Goal: Transaction & Acquisition: Purchase product/service

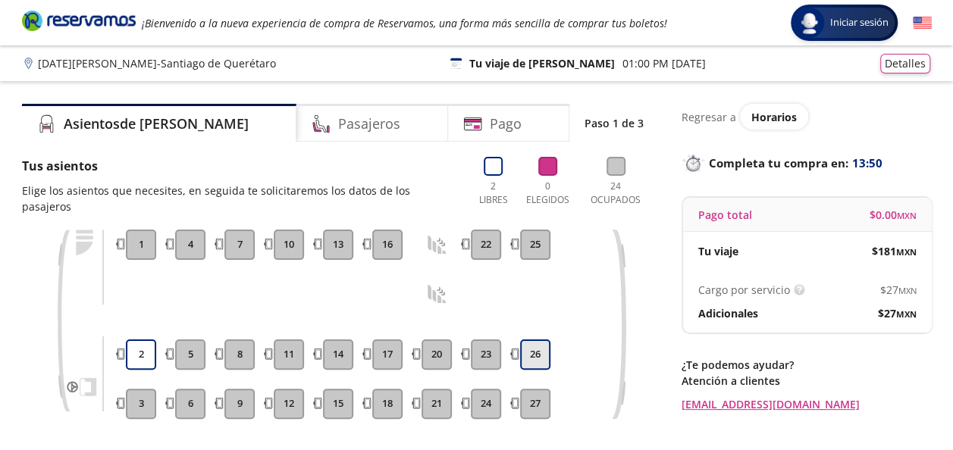
click at [537, 340] on button "26" at bounding box center [535, 355] width 30 height 30
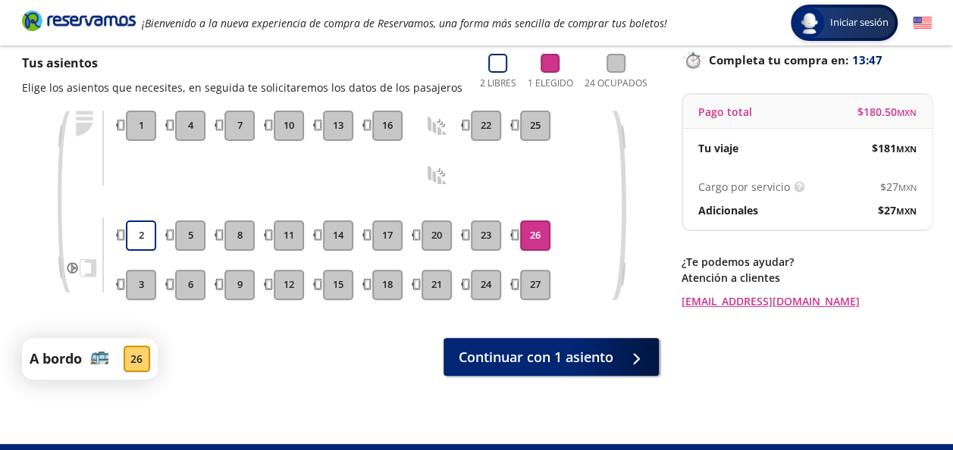
scroll to position [135, 0]
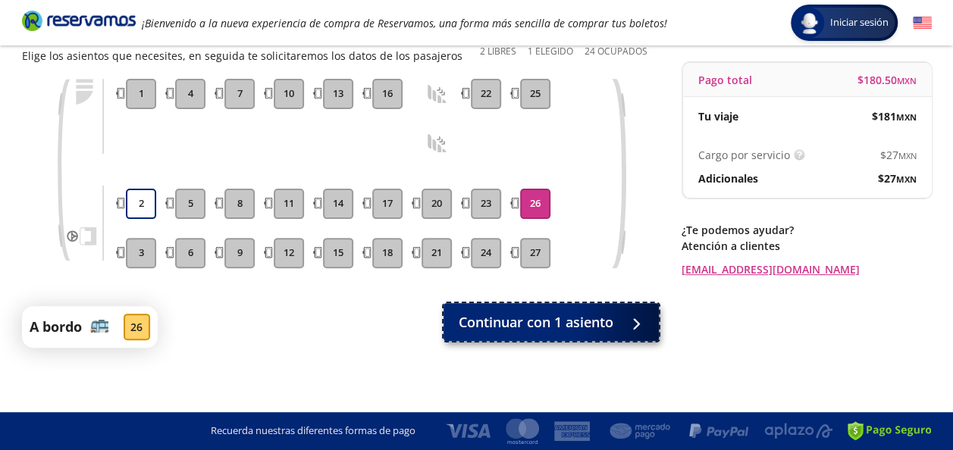
click at [556, 325] on span "Continuar con 1 asiento" at bounding box center [536, 322] width 155 height 20
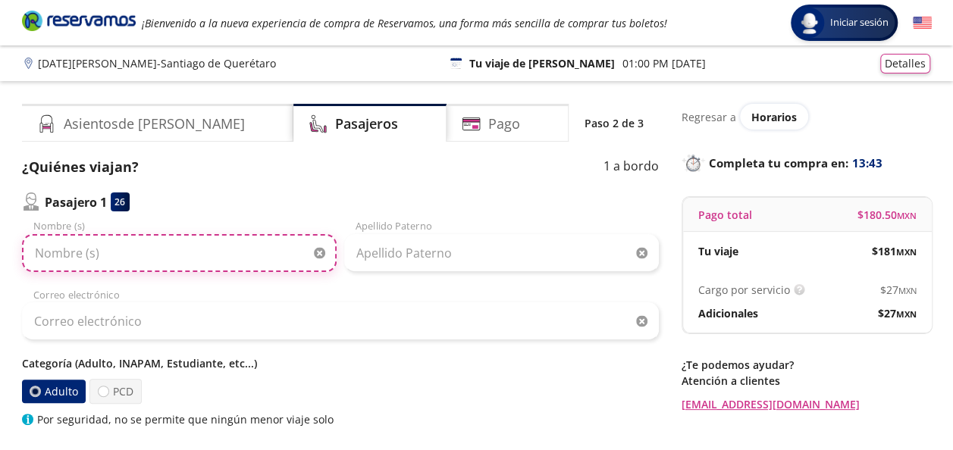
click at [190, 259] on input "Nombre (s)" at bounding box center [179, 253] width 315 height 38
type input "RODOMARQUE"
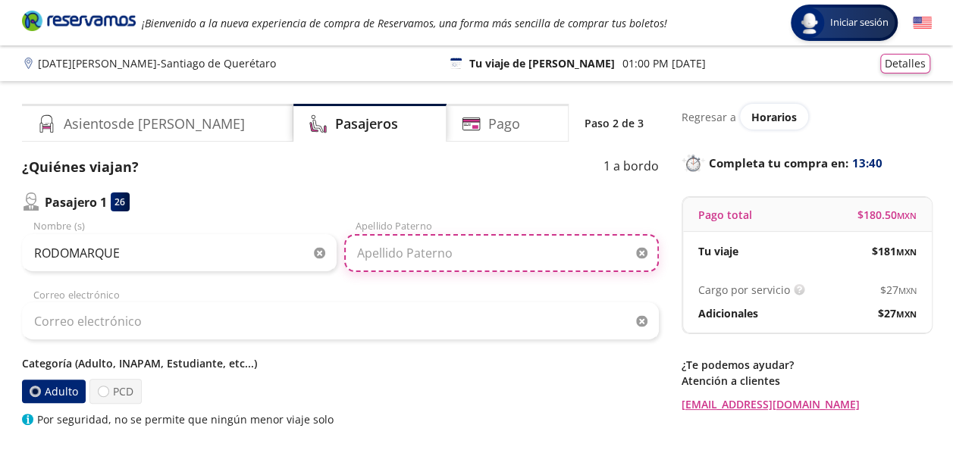
type input "MEIRA"
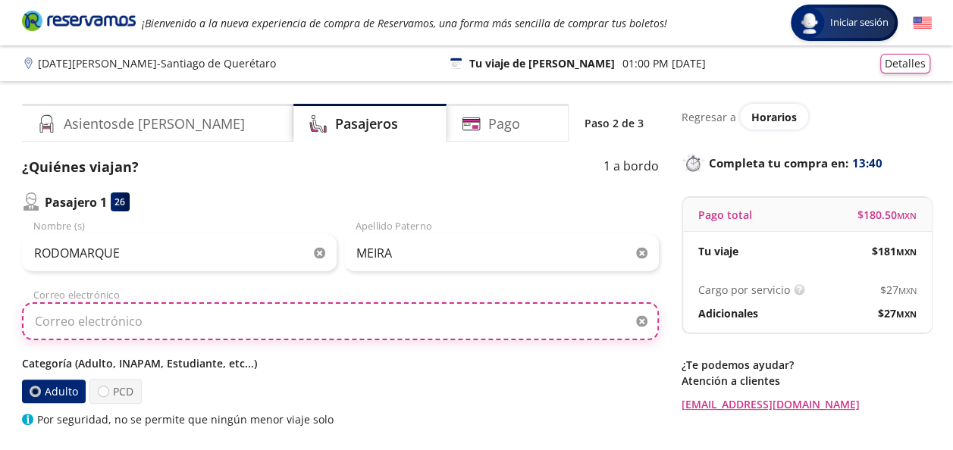
type input "[EMAIL_ADDRESS][DOMAIN_NAME]"
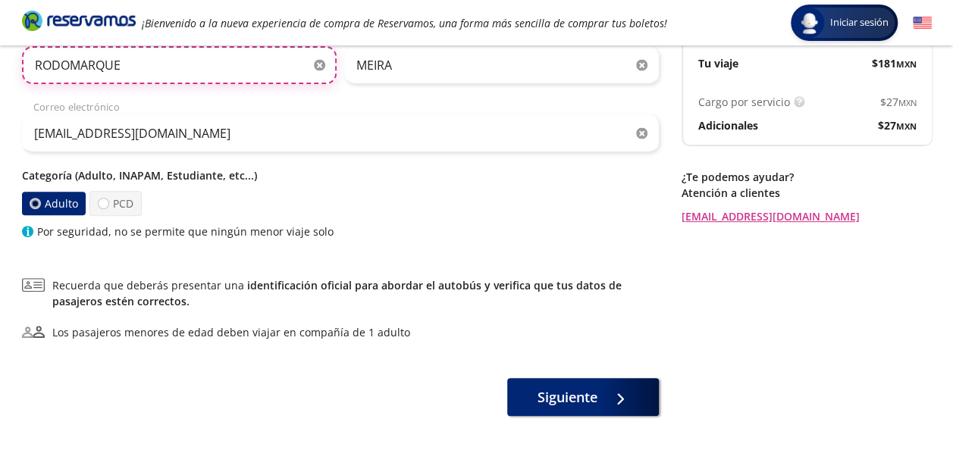
scroll to position [190, 0]
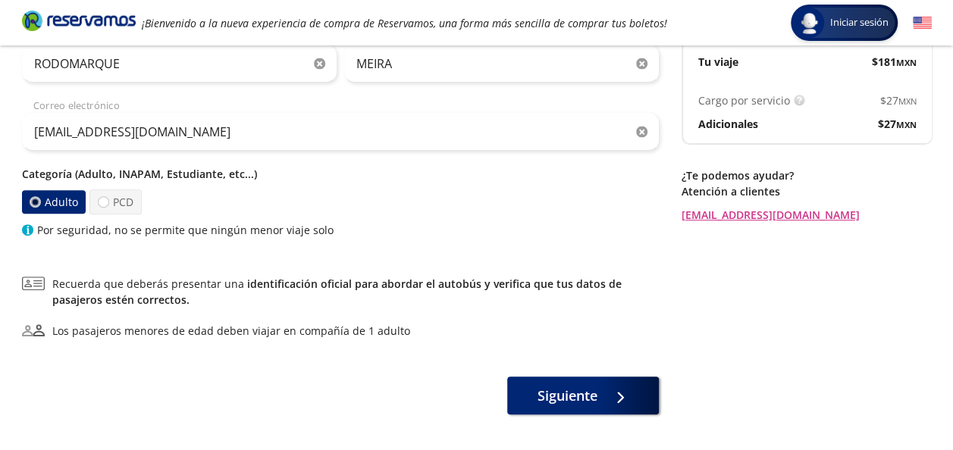
click at [643, 130] on icon "button" at bounding box center [641, 132] width 11 height 11
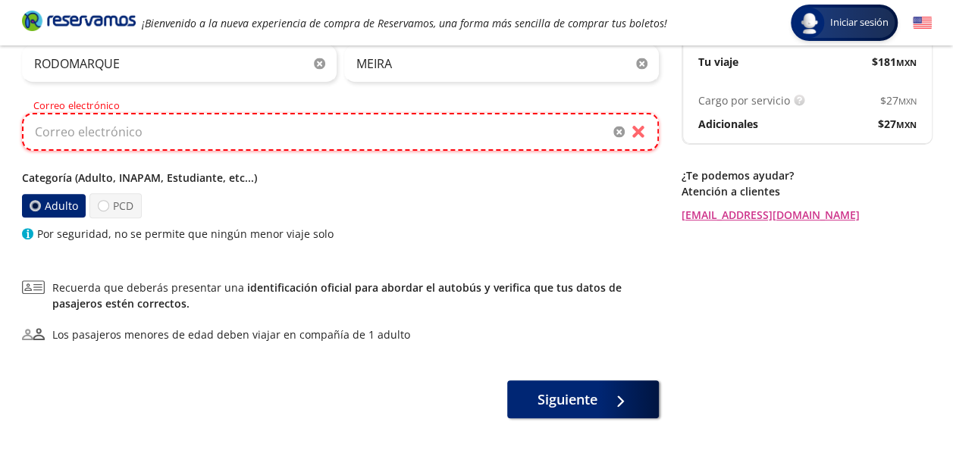
click at [499, 136] on input "Correo electrónico" at bounding box center [340, 132] width 637 height 38
type input "[EMAIL_ADDRESS][DOMAIN_NAME]"
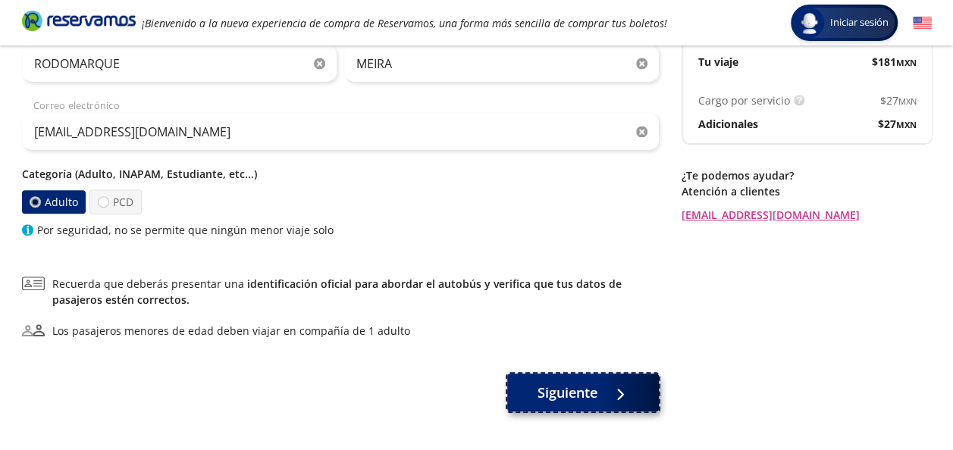
click at [594, 396] on span "Siguiente" at bounding box center [567, 393] width 60 height 20
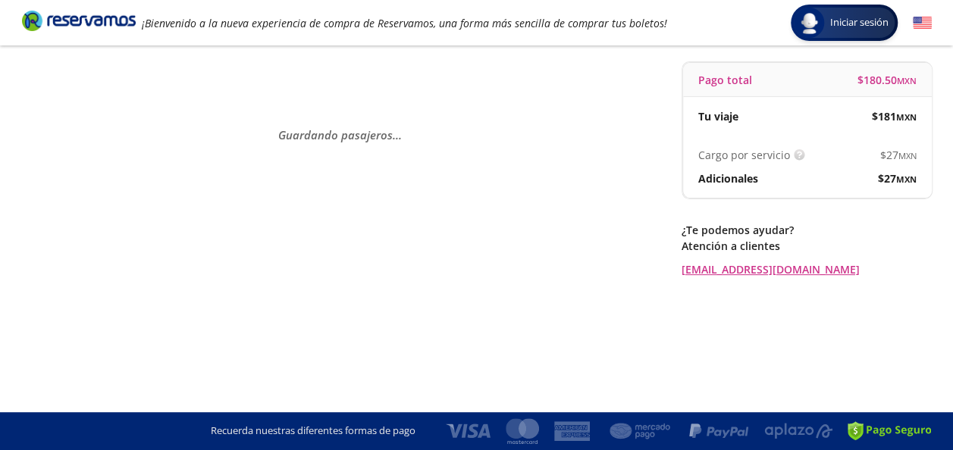
scroll to position [0, 0]
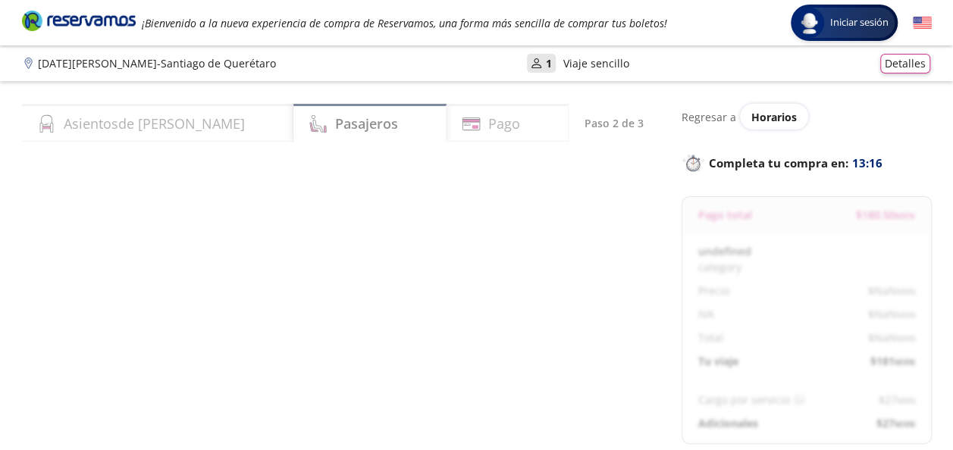
select select "MX"
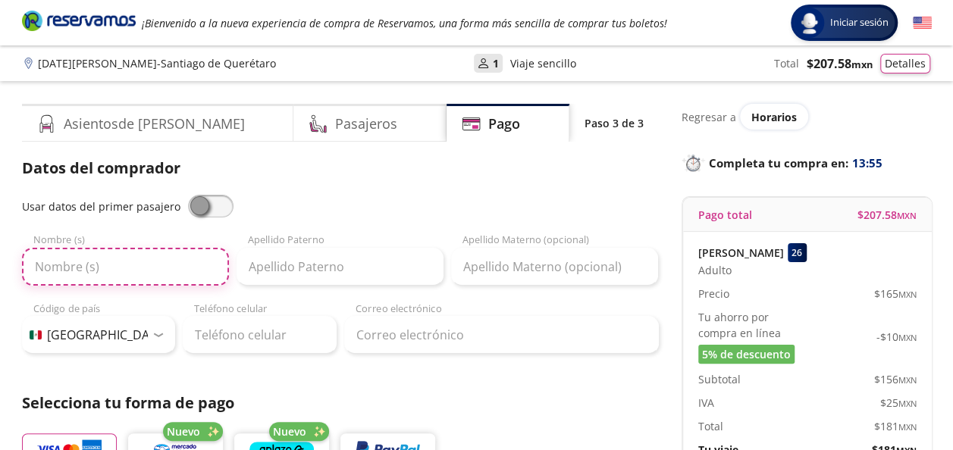
click at [100, 271] on input "Nombre (s)" at bounding box center [125, 267] width 207 height 38
type input "RODOMARQUE"
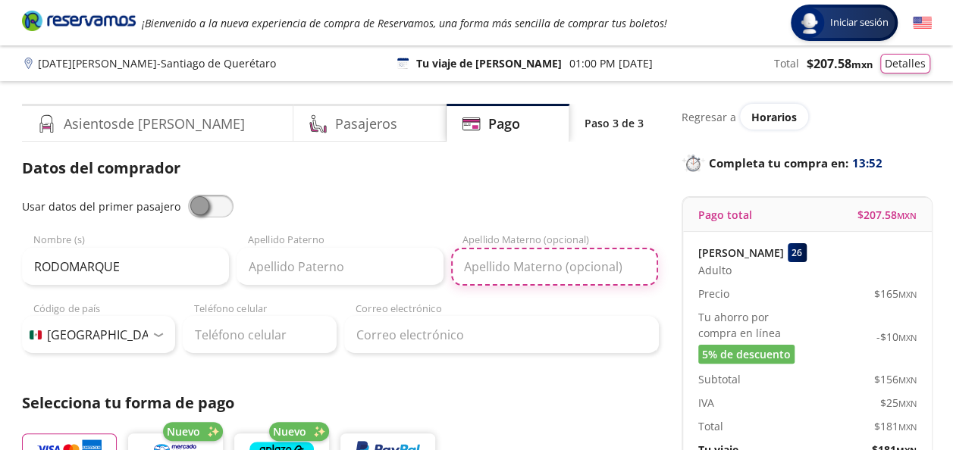
type input "MEIRA"
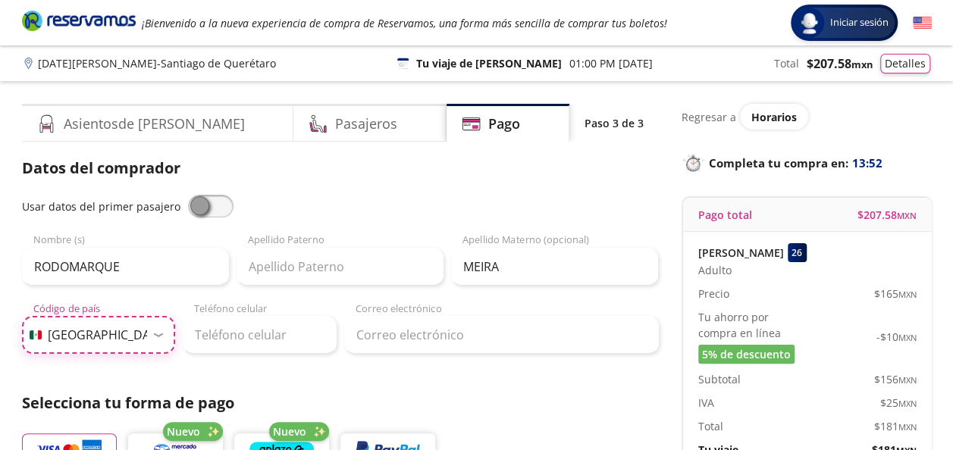
select select "BR"
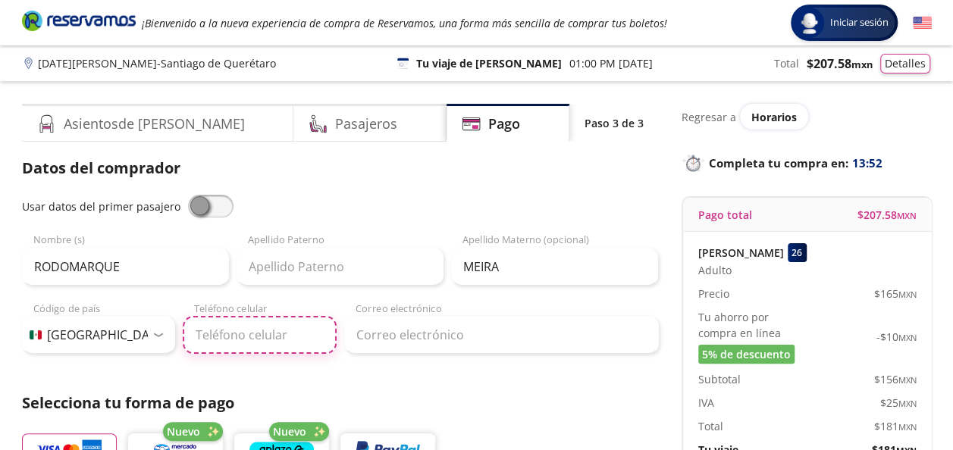
type input "[PHONE_NUMBER]"
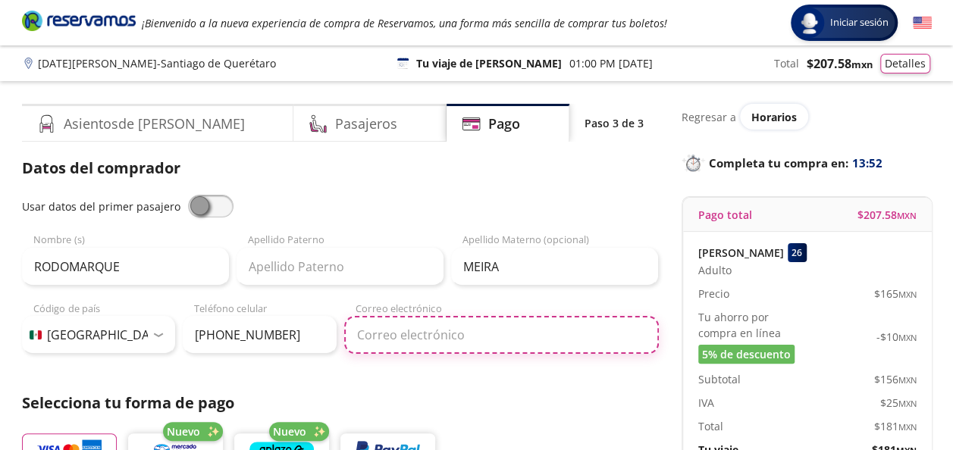
type input "[EMAIL_ADDRESS][DOMAIN_NAME]"
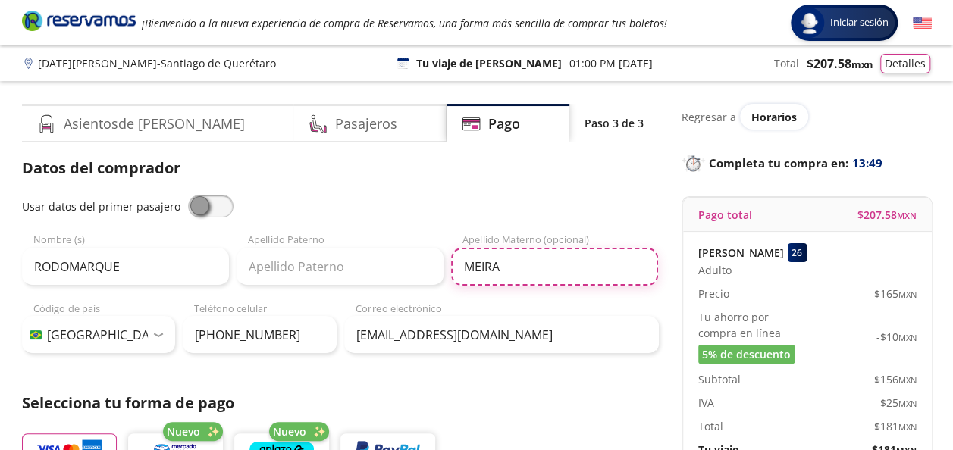
click at [462, 274] on input "MEIRA" at bounding box center [554, 267] width 207 height 38
type input "[PERSON_NAME]"
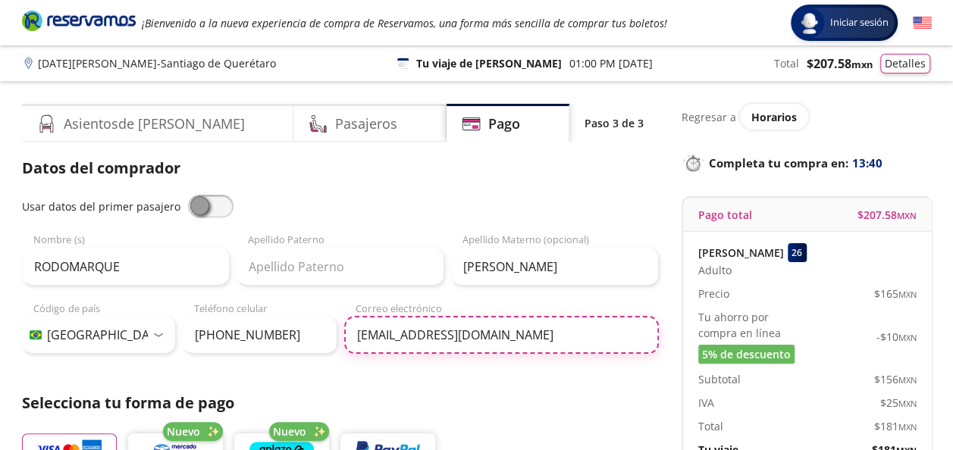
drag, startPoint x: 557, startPoint y: 343, endPoint x: 349, endPoint y: 353, distance: 208.7
click at [349, 353] on div "[EMAIL_ADDRESS][DOMAIN_NAME]" at bounding box center [501, 335] width 315 height 38
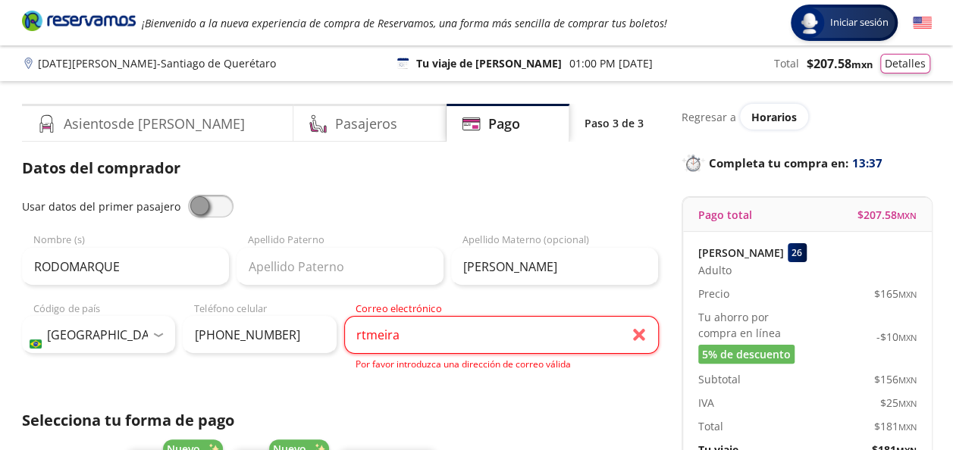
click at [429, 337] on input "rtmeira" at bounding box center [501, 335] width 315 height 38
type input "[EMAIL_ADDRESS][DOMAIN_NAME]"
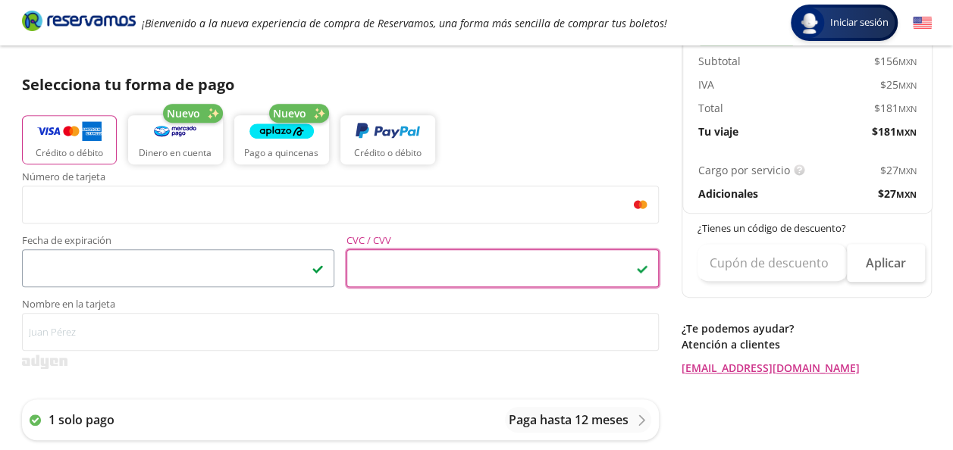
scroll to position [319, 0]
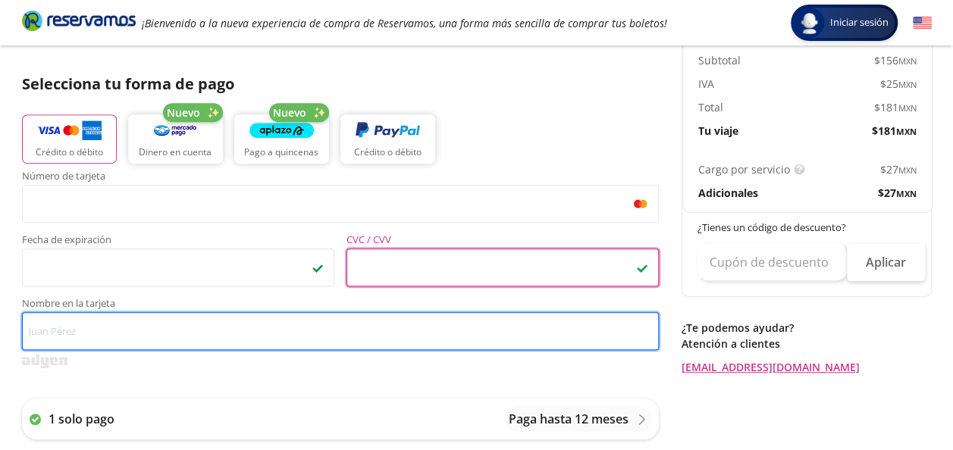
click at [92, 343] on input "Nombre en la tarjeta" at bounding box center [340, 331] width 637 height 38
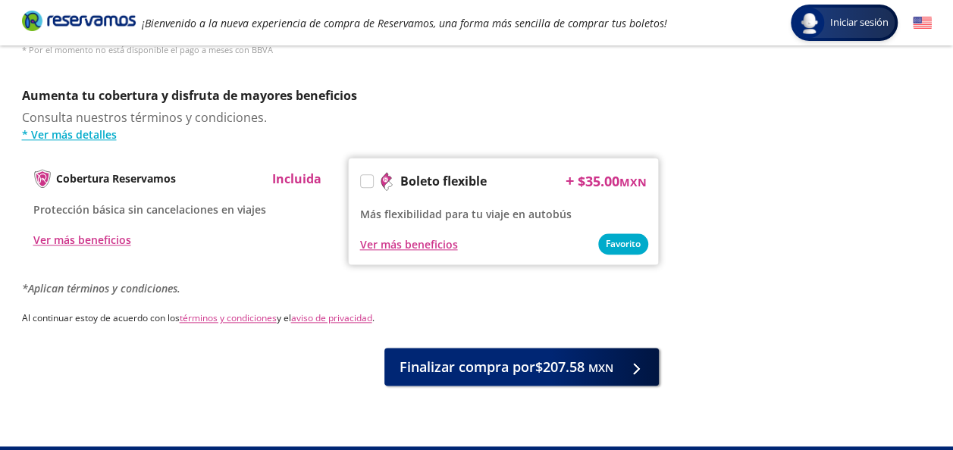
scroll to position [793, 0]
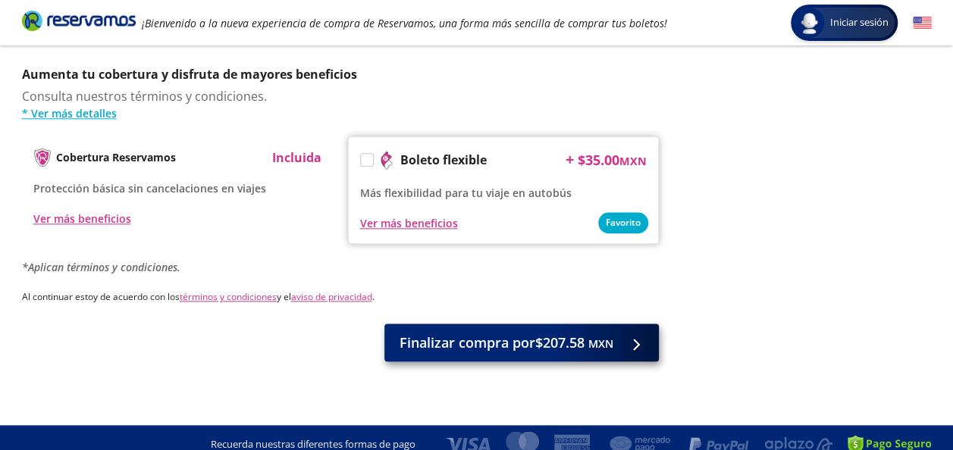
type input "Rodomarque T Meira"
click at [603, 337] on small "MXN" at bounding box center [600, 344] width 25 height 14
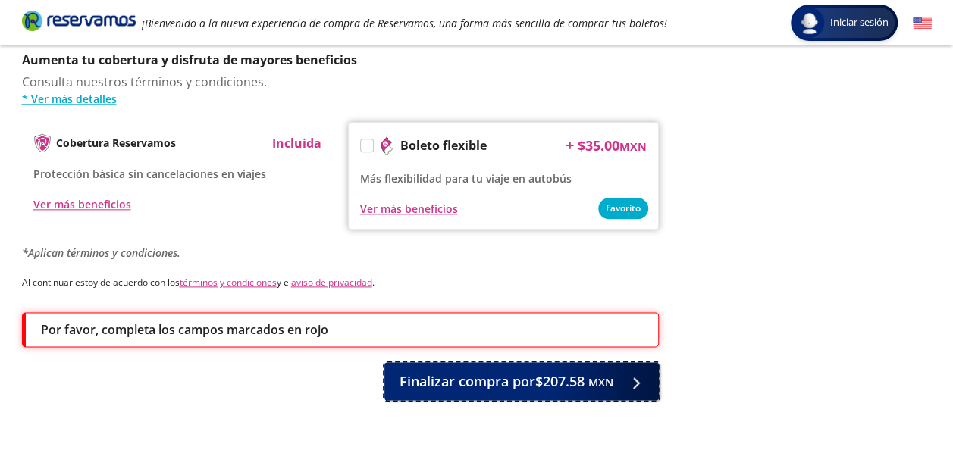
scroll to position [810, 0]
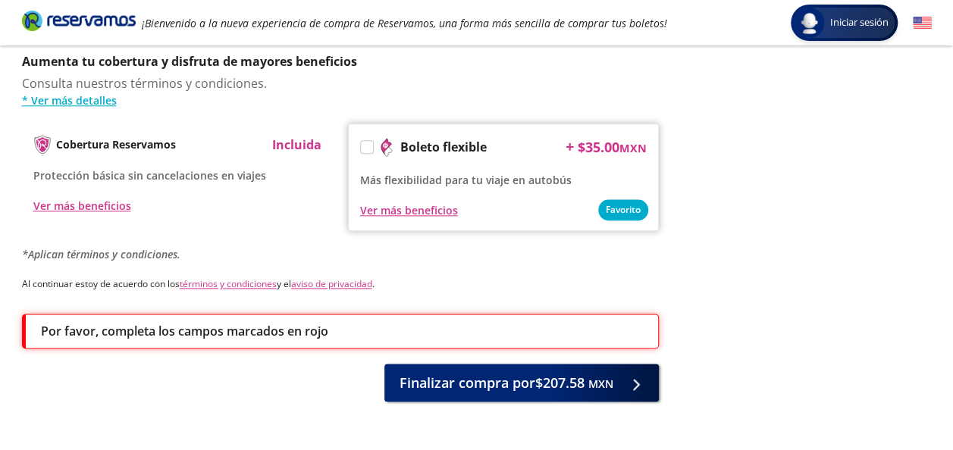
click at [365, 141] on label at bounding box center [367, 147] width 12 height 12
click at [365, 145] on input "Boleto flexible" at bounding box center [366, 150] width 10 height 10
click at [365, 143] on icon at bounding box center [366, 148] width 11 height 11
click at [365, 145] on input "Boleto flexible" at bounding box center [366, 150] width 10 height 10
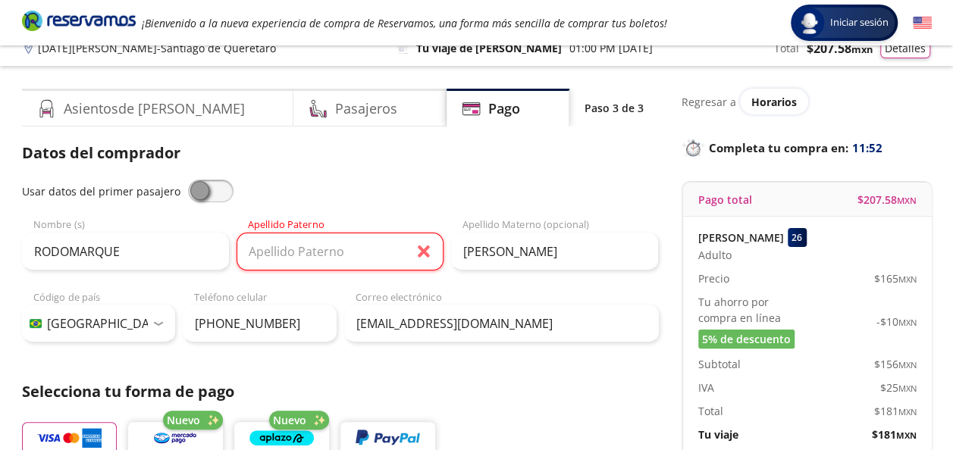
scroll to position [0, 0]
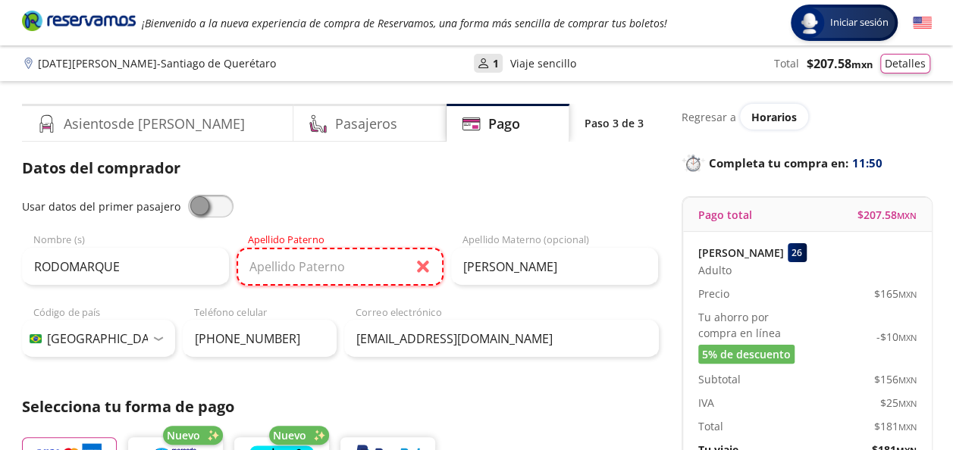
click at [341, 259] on input "Apellido Paterno" at bounding box center [339, 267] width 207 height 38
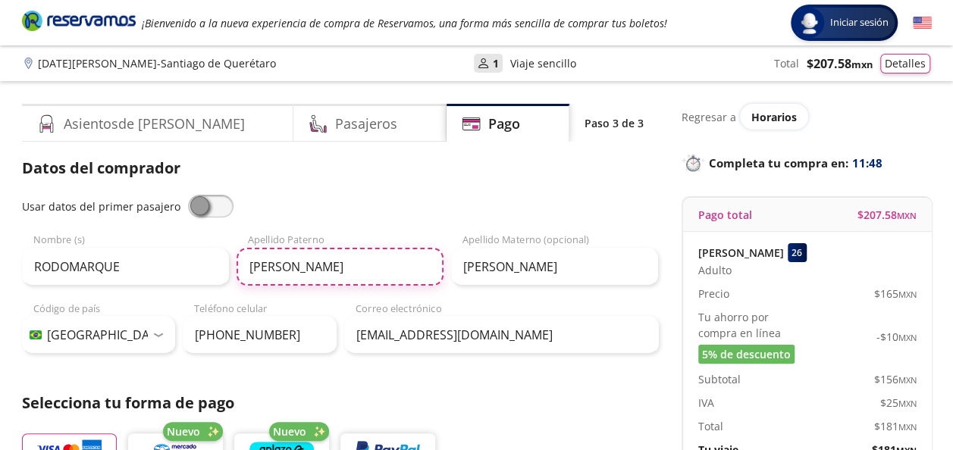
type input "[PERSON_NAME]"
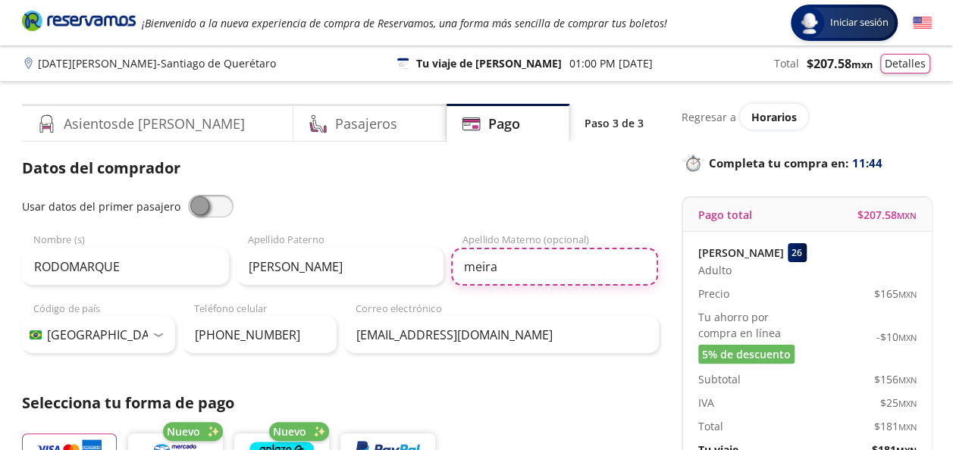
type input "MEIRA"
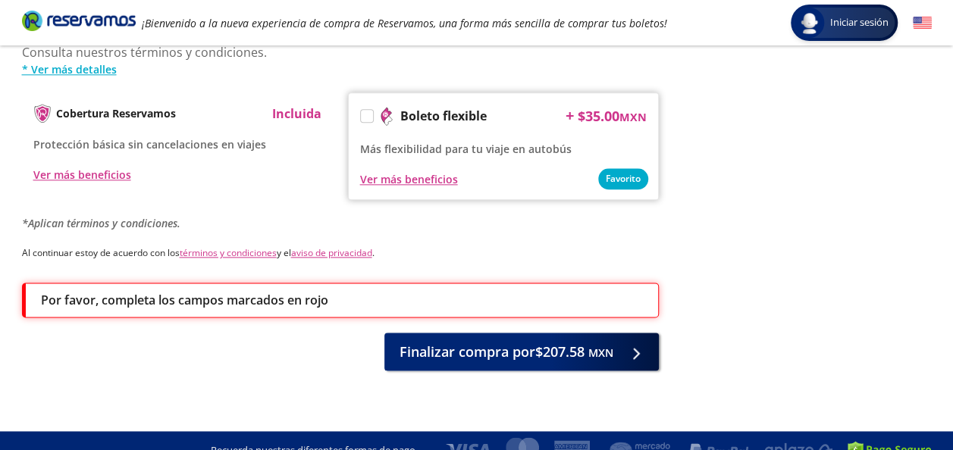
scroll to position [832, 0]
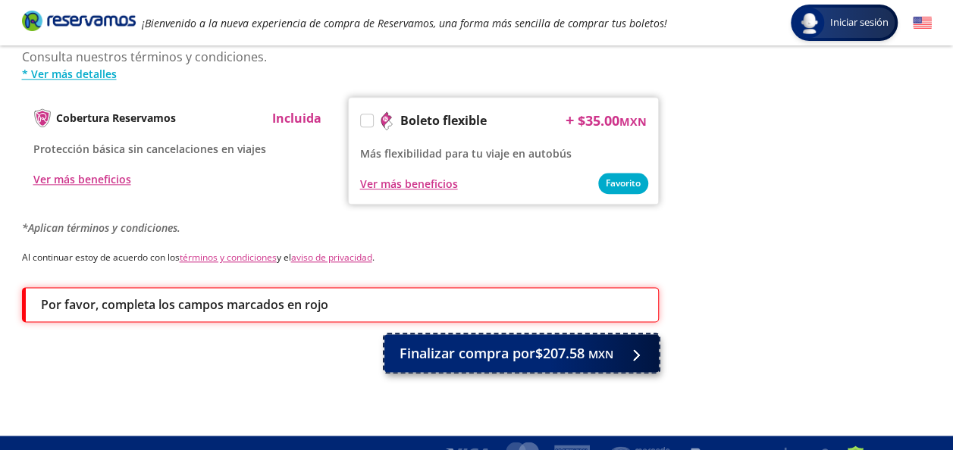
click at [443, 346] on span "Finalizar compra por $207.58 MXN" at bounding box center [506, 353] width 214 height 20
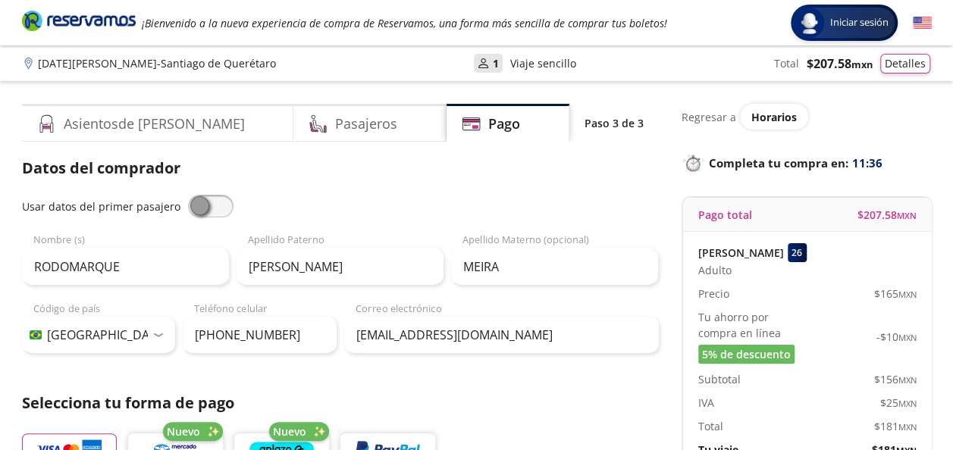
scroll to position [896, 0]
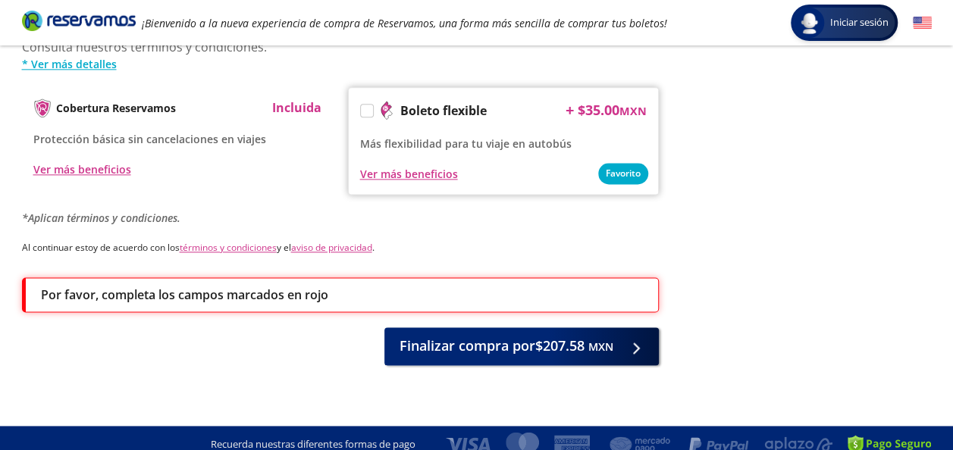
click at [364, 105] on label at bounding box center [367, 111] width 12 height 12
click at [364, 108] on input "Boleto flexible" at bounding box center [366, 113] width 10 height 10
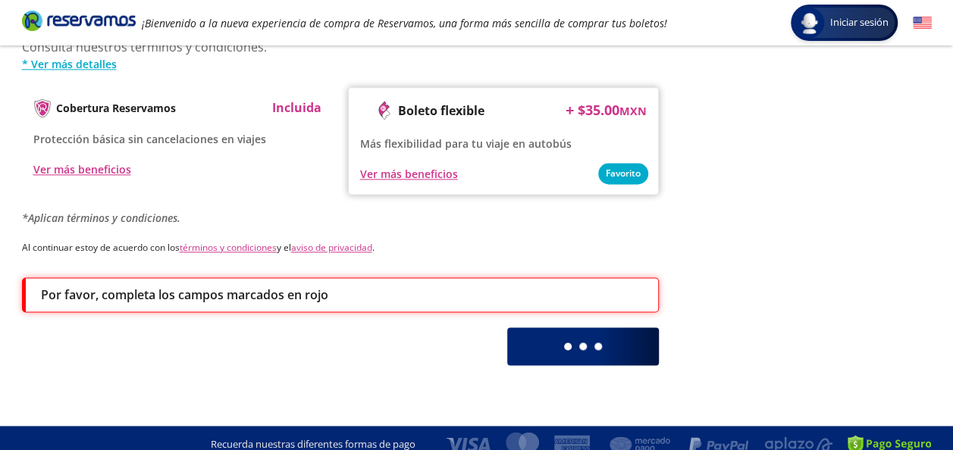
scroll to position [842, 0]
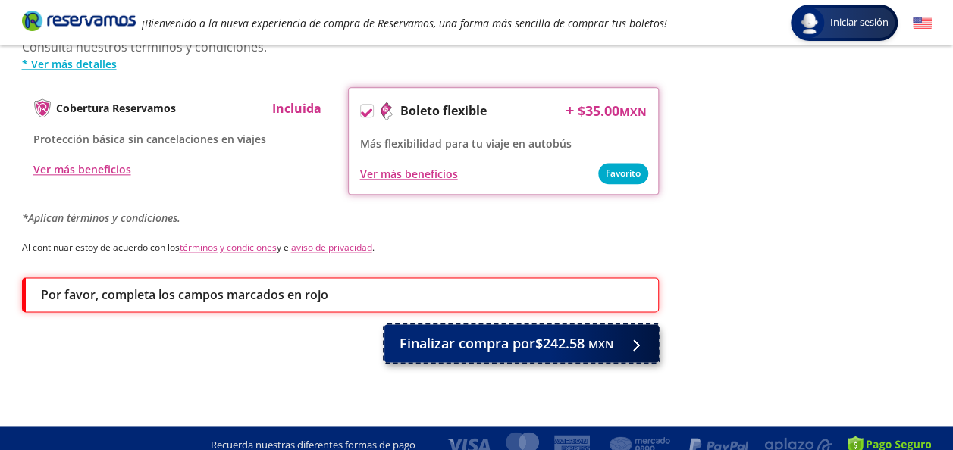
click at [541, 340] on span "Finalizar compra por $242.58 MXN" at bounding box center [506, 344] width 214 height 20
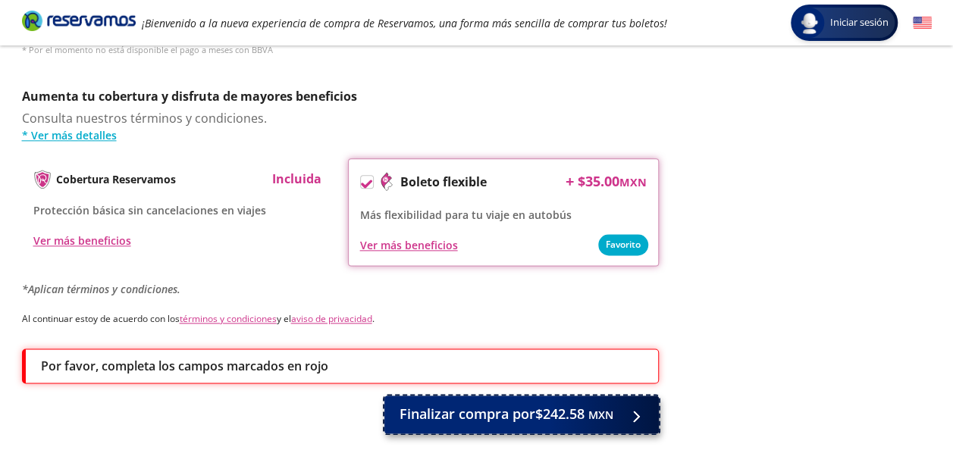
scroll to position [817, 0]
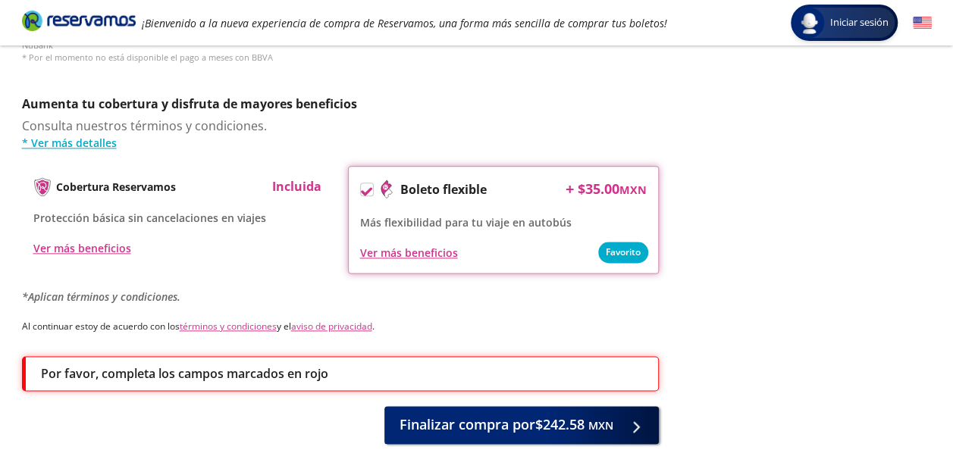
click at [365, 186] on icon at bounding box center [366, 191] width 11 height 11
click at [365, 187] on input "Boleto flexible" at bounding box center [366, 192] width 10 height 10
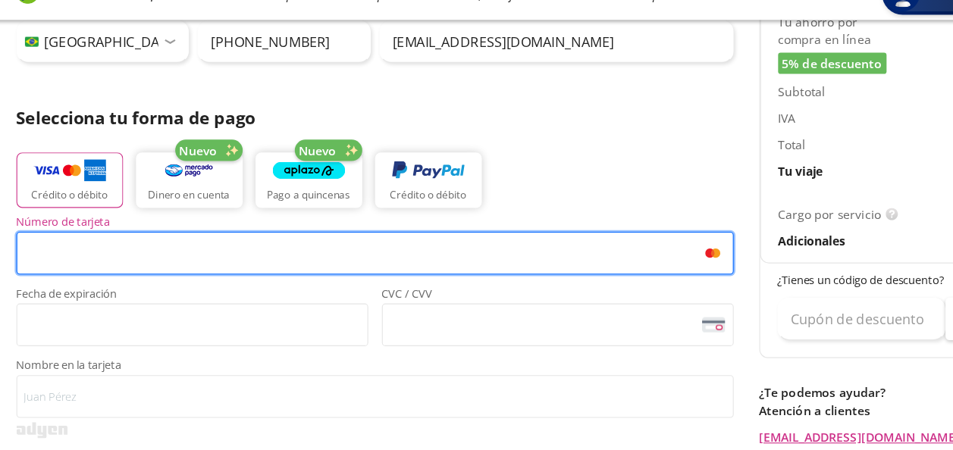
scroll to position [271, 0]
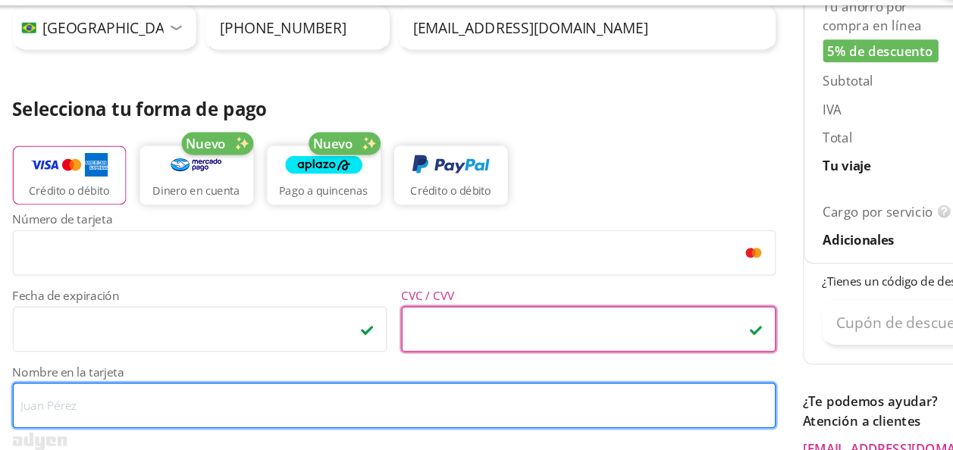
click at [227, 379] on input "Nombre en la tarjeta" at bounding box center [340, 380] width 637 height 38
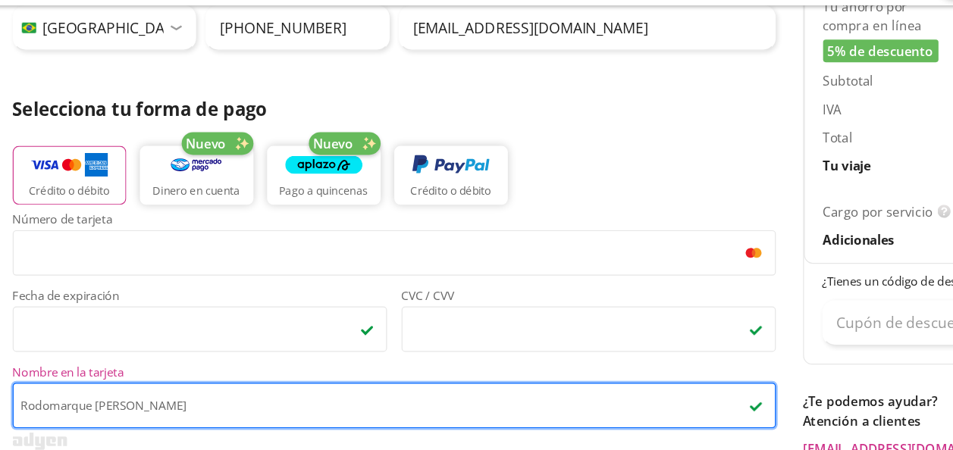
type input "Rodomarque T Meira"
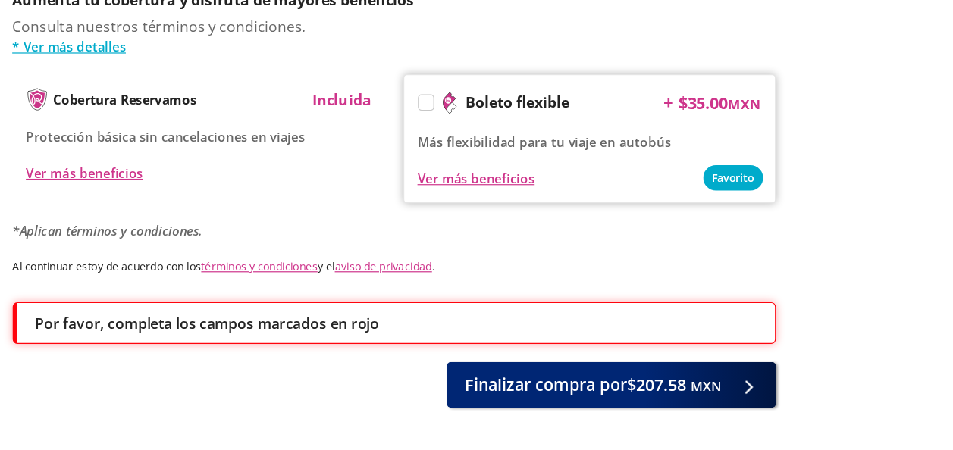
scroll to position [842, 0]
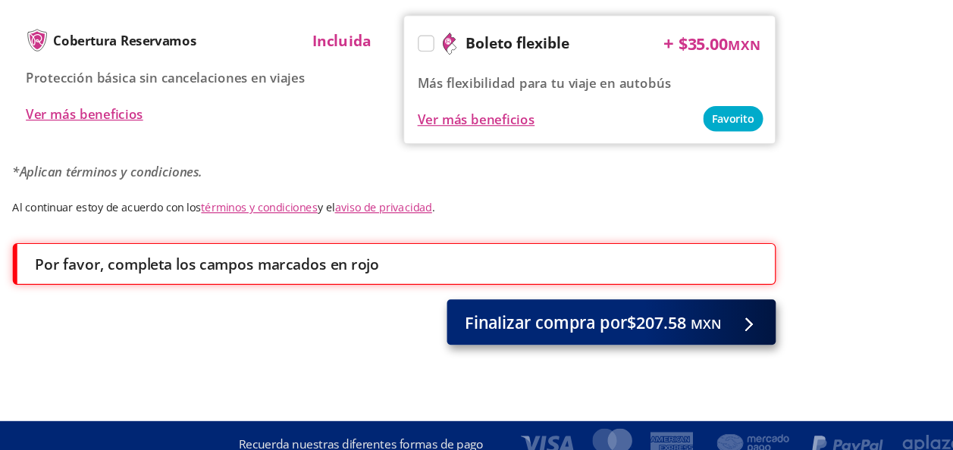
click at [562, 340] on span "Finalizar compra por $207.58 MXN" at bounding box center [506, 344] width 214 height 20
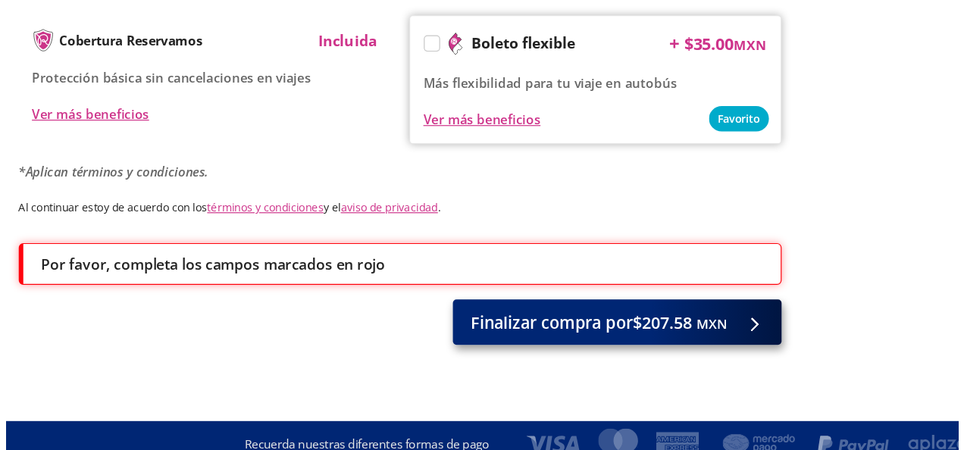
scroll to position [0, 0]
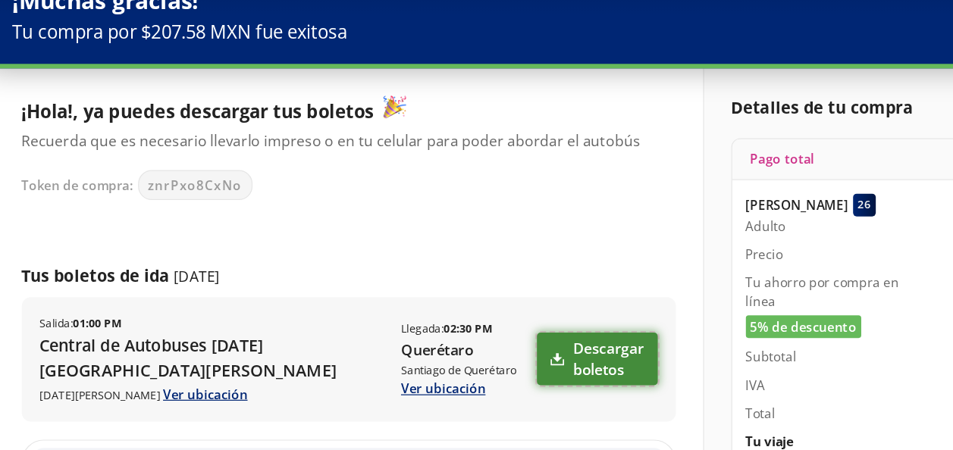
click at [494, 363] on link "Descargar boletos" at bounding box center [509, 374] width 101 height 44
